Goal: Communication & Community: Connect with others

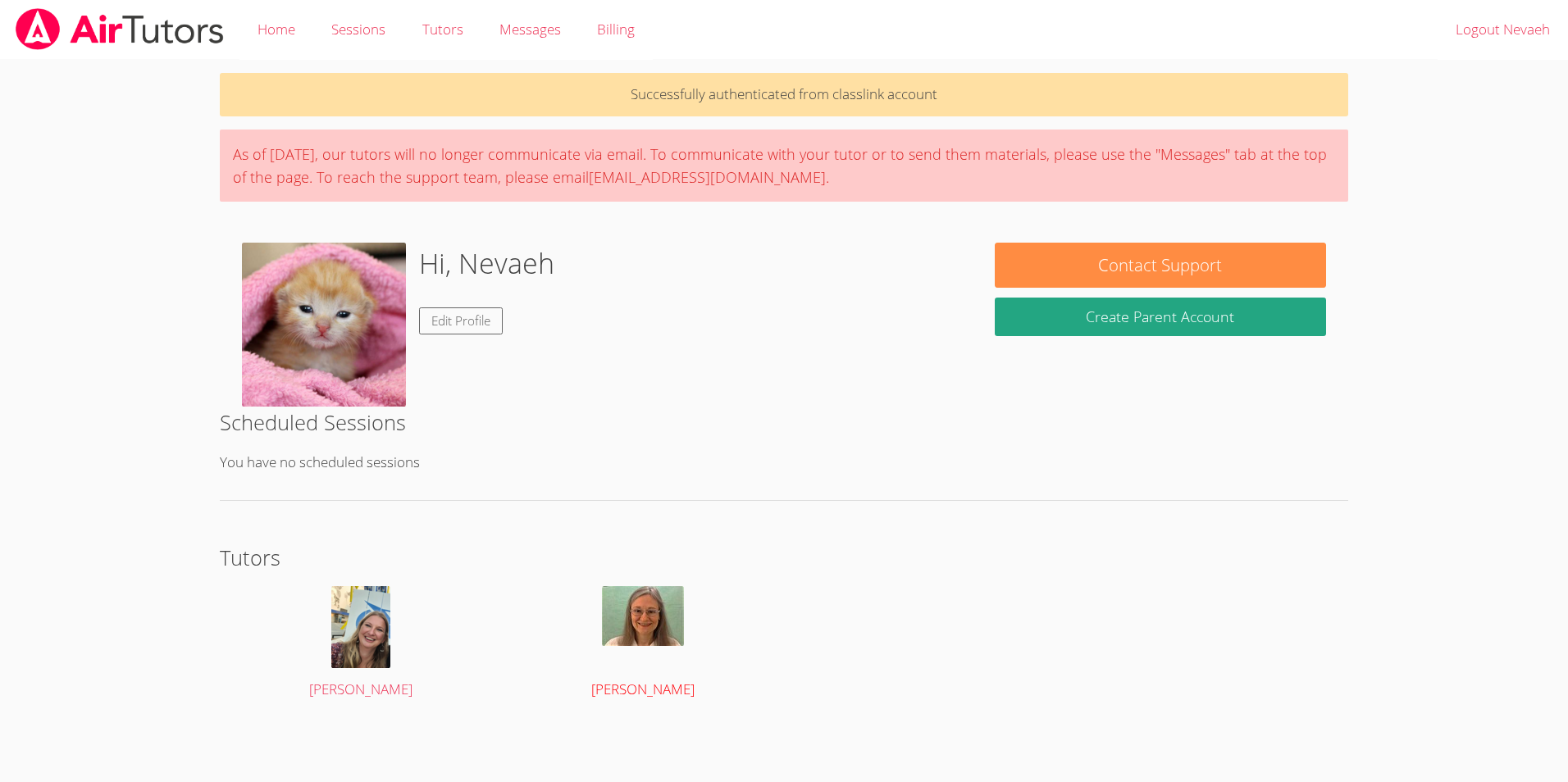
click at [673, 678] on link "[PERSON_NAME]" at bounding box center [642, 644] width 237 height 116
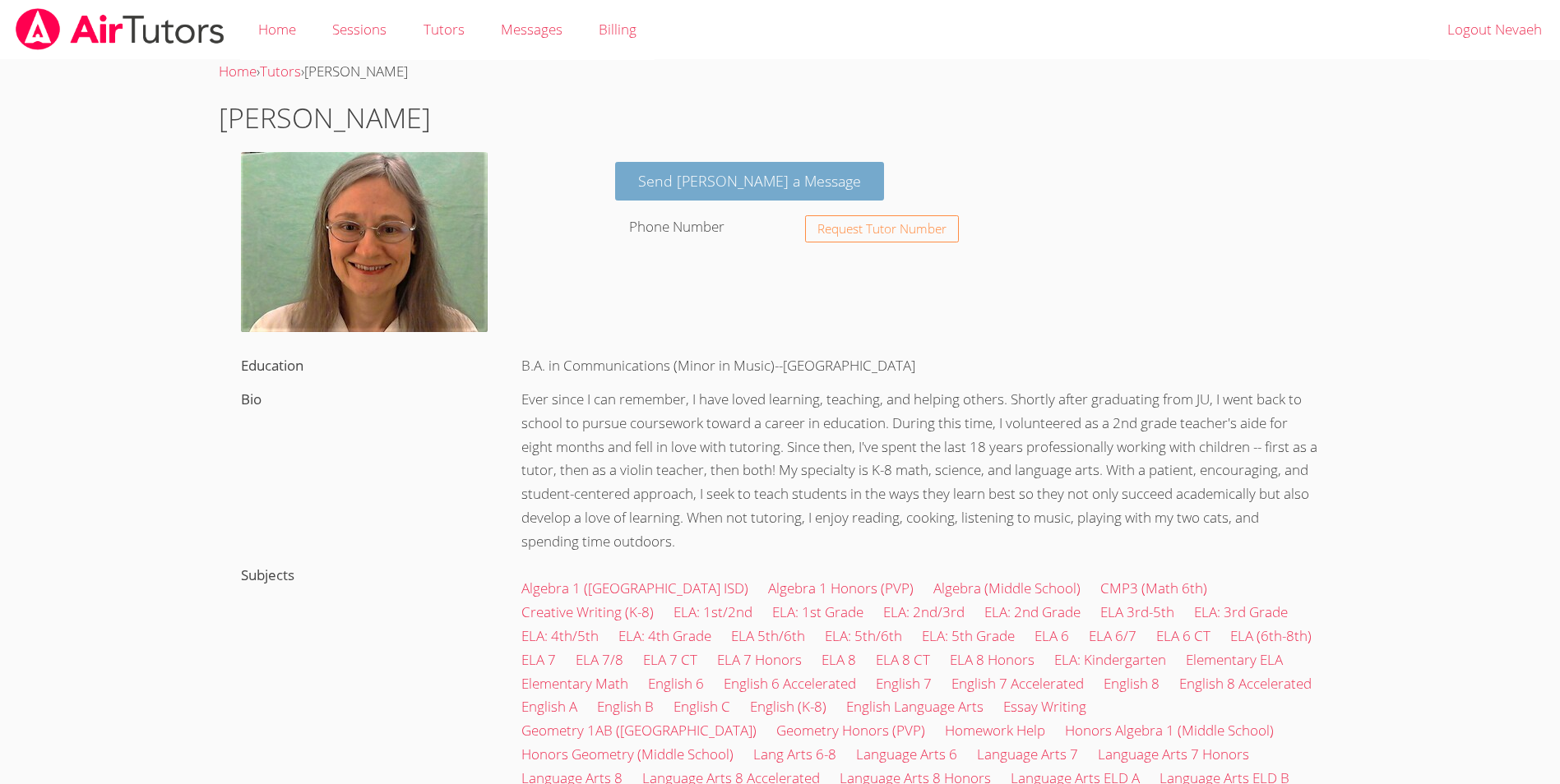
click at [707, 196] on link "Send [PERSON_NAME] a Message" at bounding box center [749, 182] width 269 height 39
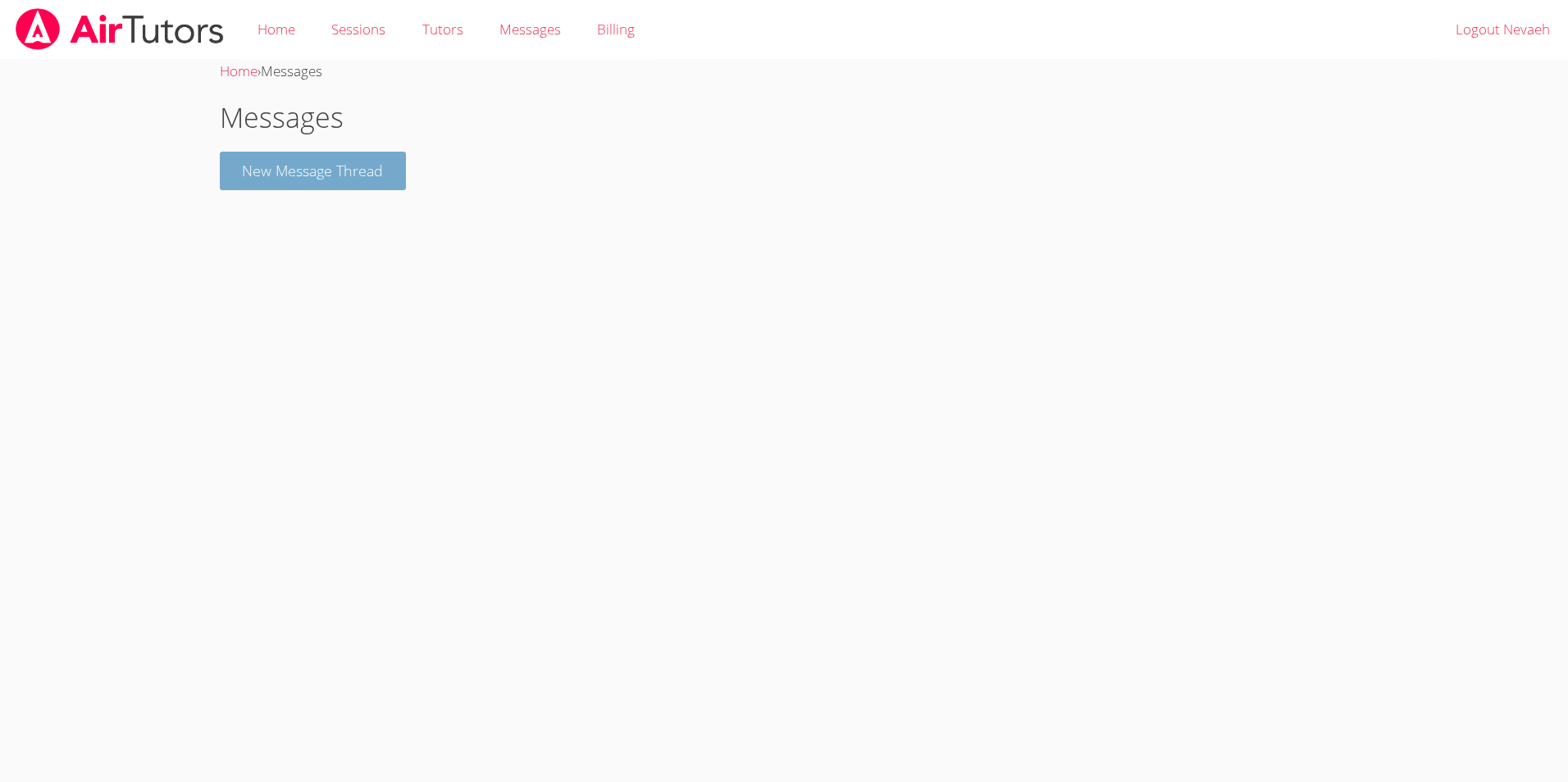
click at [352, 182] on button "New Message Thread" at bounding box center [313, 172] width 187 height 39
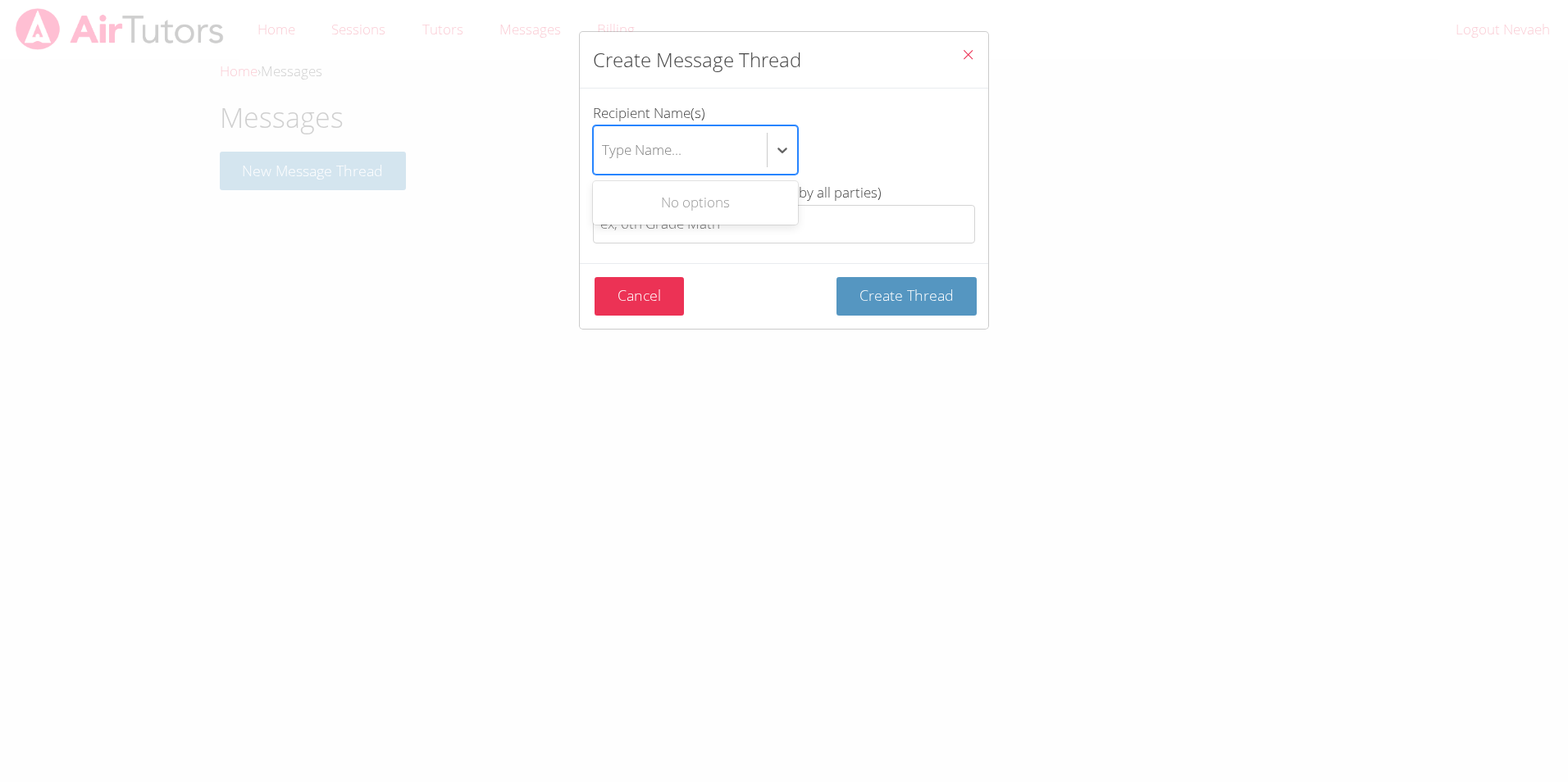
click at [636, 141] on div "Type Name..." at bounding box center [642, 149] width 80 height 23
click at [604, 141] on input "Recipient Name(s) Use Up and Down to choose options, press Enter to select the …" at bounding box center [603, 150] width 2 height 38
click at [770, 154] on div "btn solid blue btn-info" at bounding box center [782, 150] width 29 height 29
click at [604, 154] on input "Recipient Name(s) Select is focused ,type to refine list, press Down to open th…" at bounding box center [603, 150] width 2 height 38
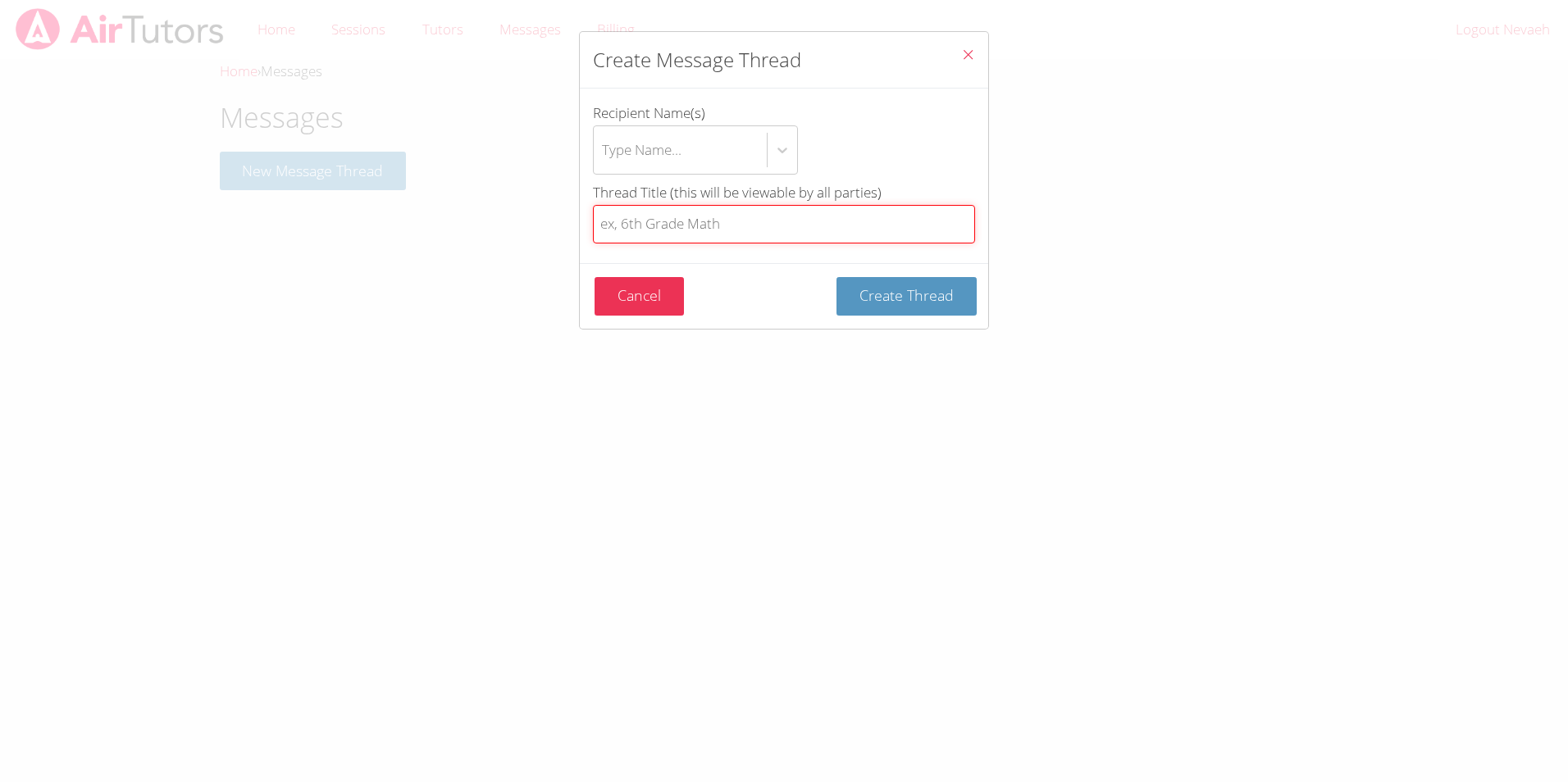
click at [804, 209] on input "Thread Title (this will be viewable by all parties)" at bounding box center [784, 224] width 382 height 39
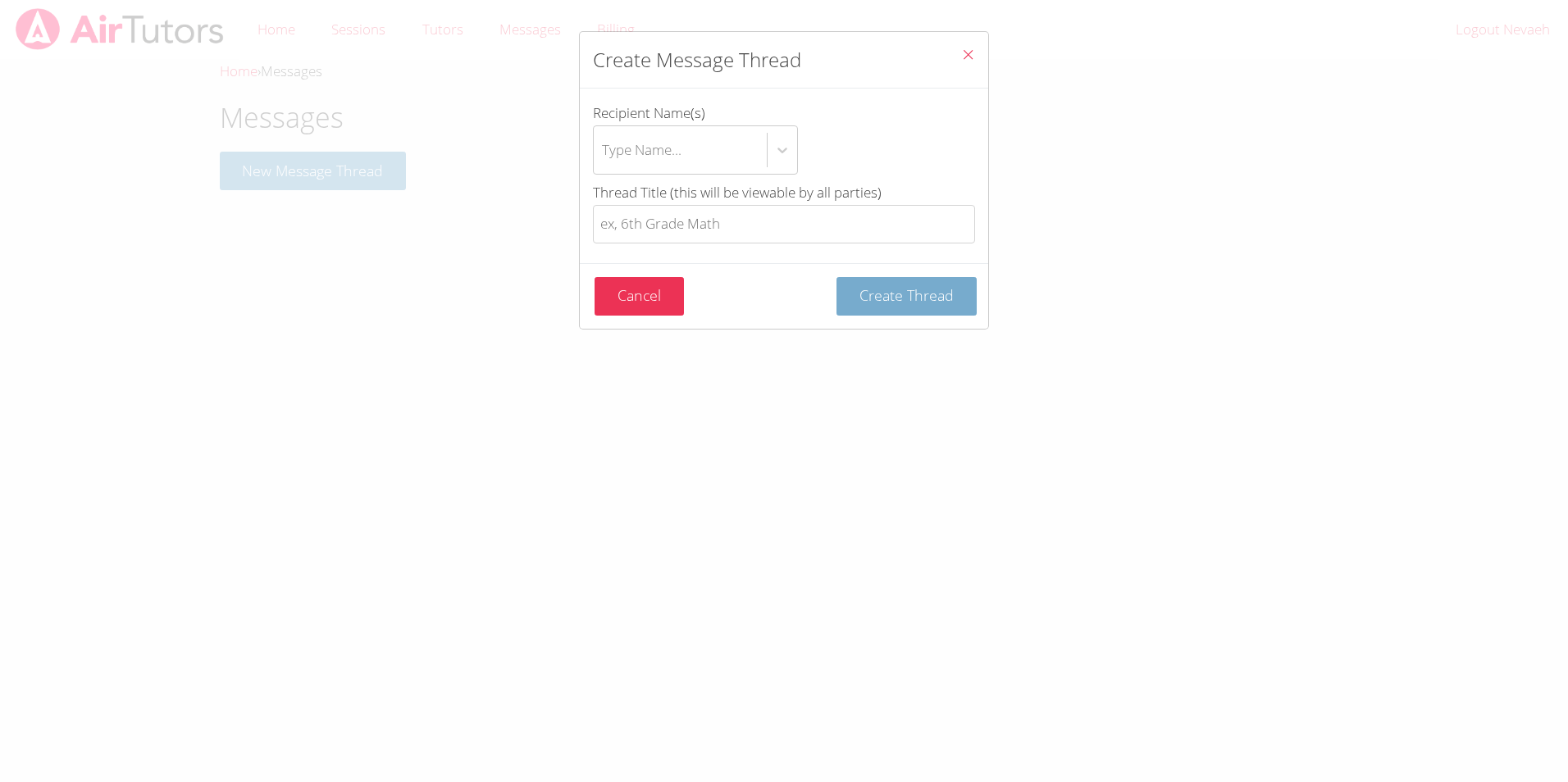
click at [0, 0] on form "Recipient Name(s) Type Name... Thread Title (this will be viewable by all parti…" at bounding box center [0, 0] width 0 height 0
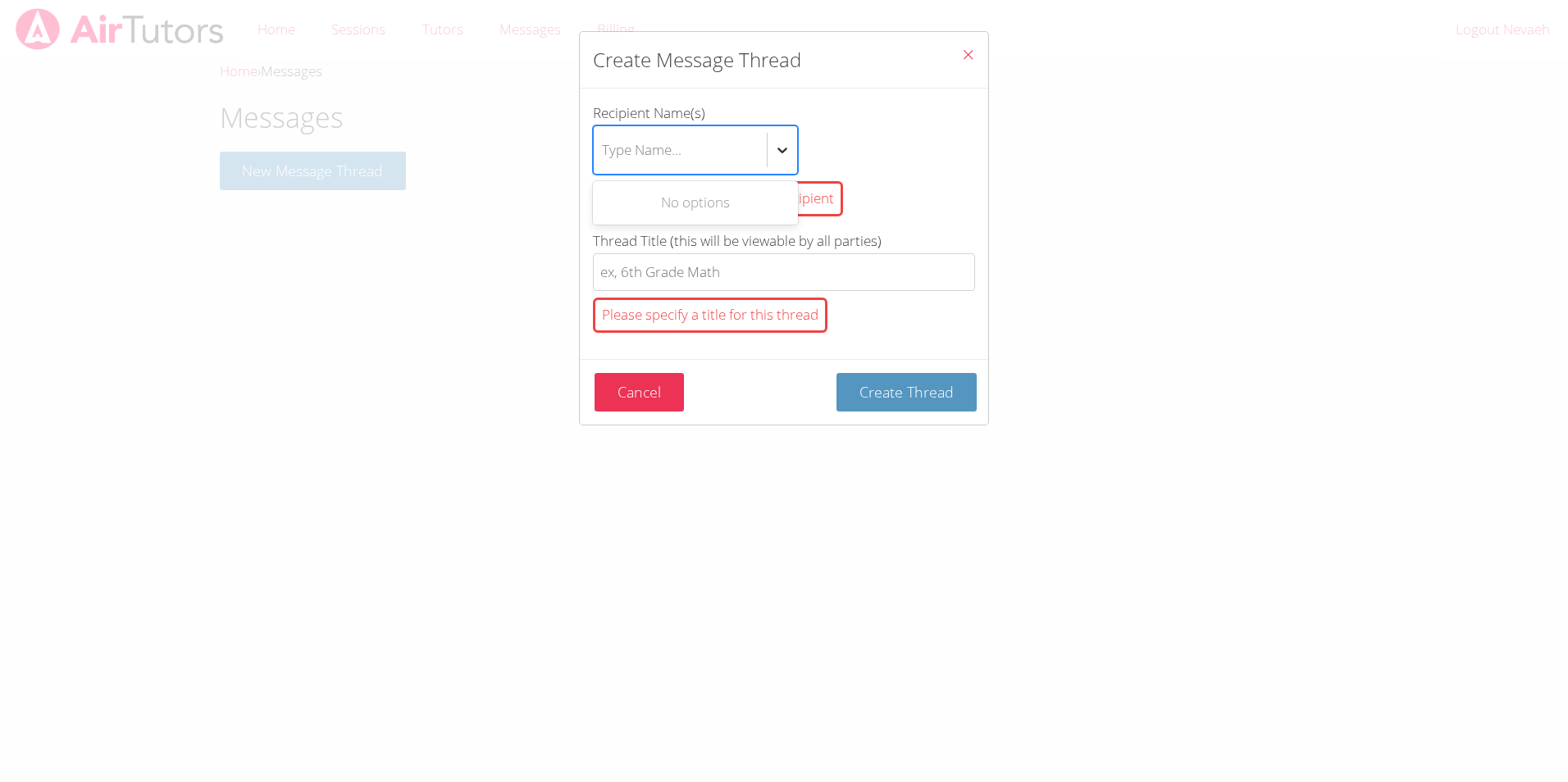
click at [779, 142] on icon "btn solid blue btn-info" at bounding box center [782, 149] width 17 height 17
click at [604, 142] on input "Recipient Name(s) Use Up and Down to choose options, press Enter to select the …" at bounding box center [603, 150] width 2 height 38
